Goal: Task Accomplishment & Management: Complete application form

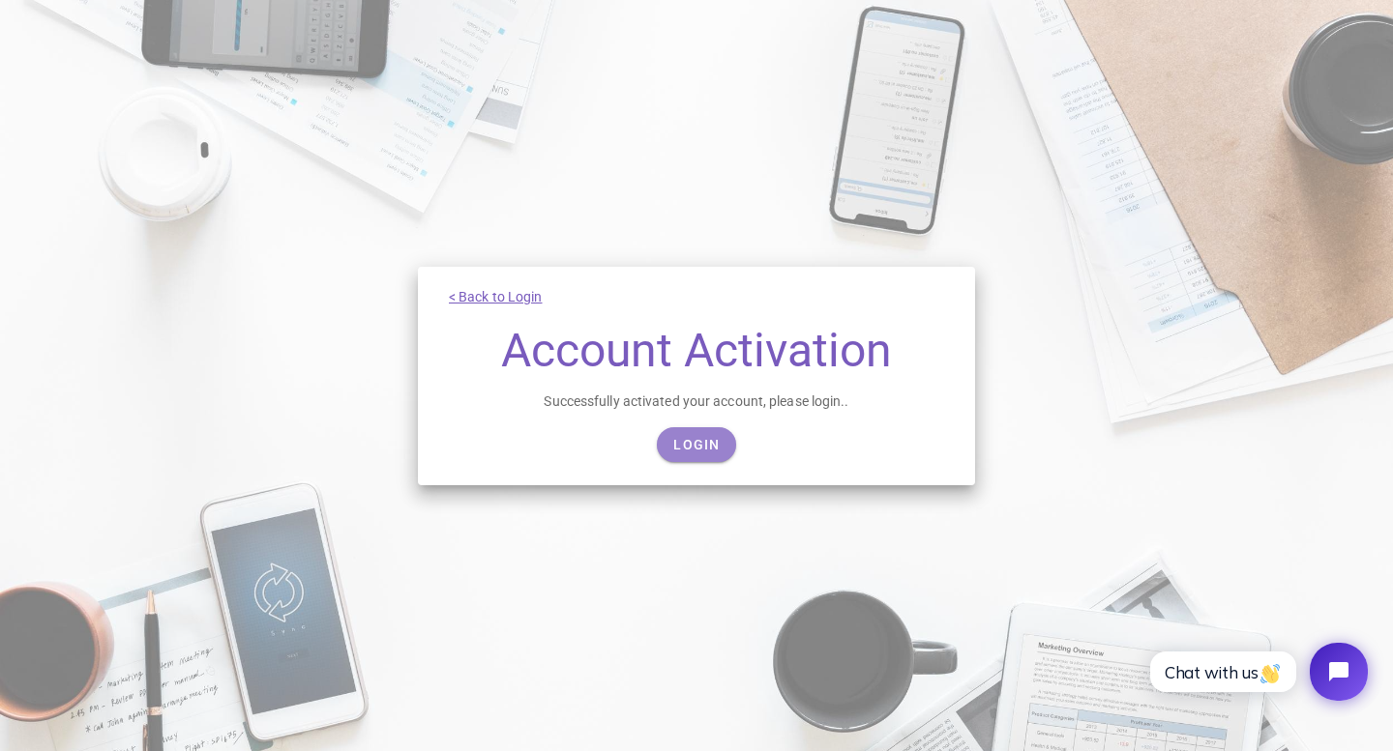
click at [692, 449] on span "Login" at bounding box center [695, 444] width 47 height 15
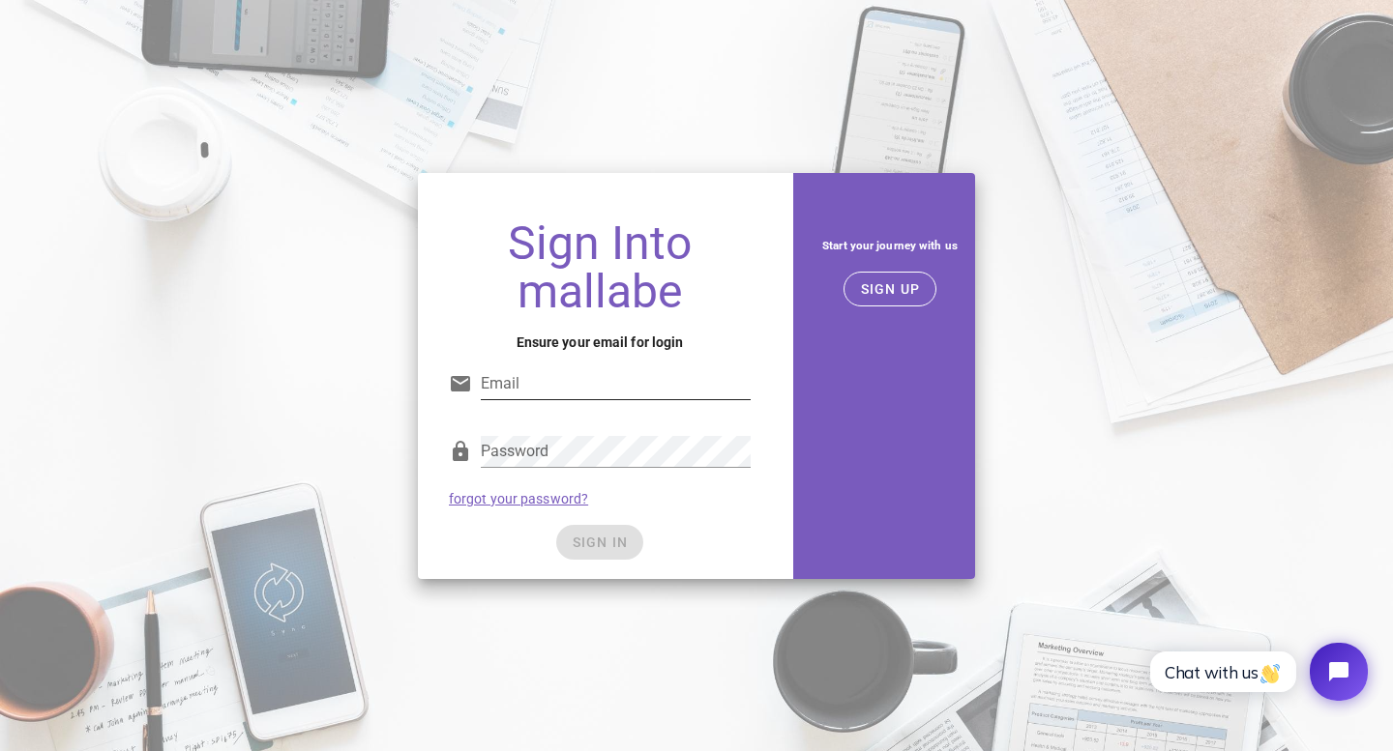
click at [750, 368] on div at bounding box center [750, 368] width 0 height 0
type input "`"
